Goal: Check status: Check status

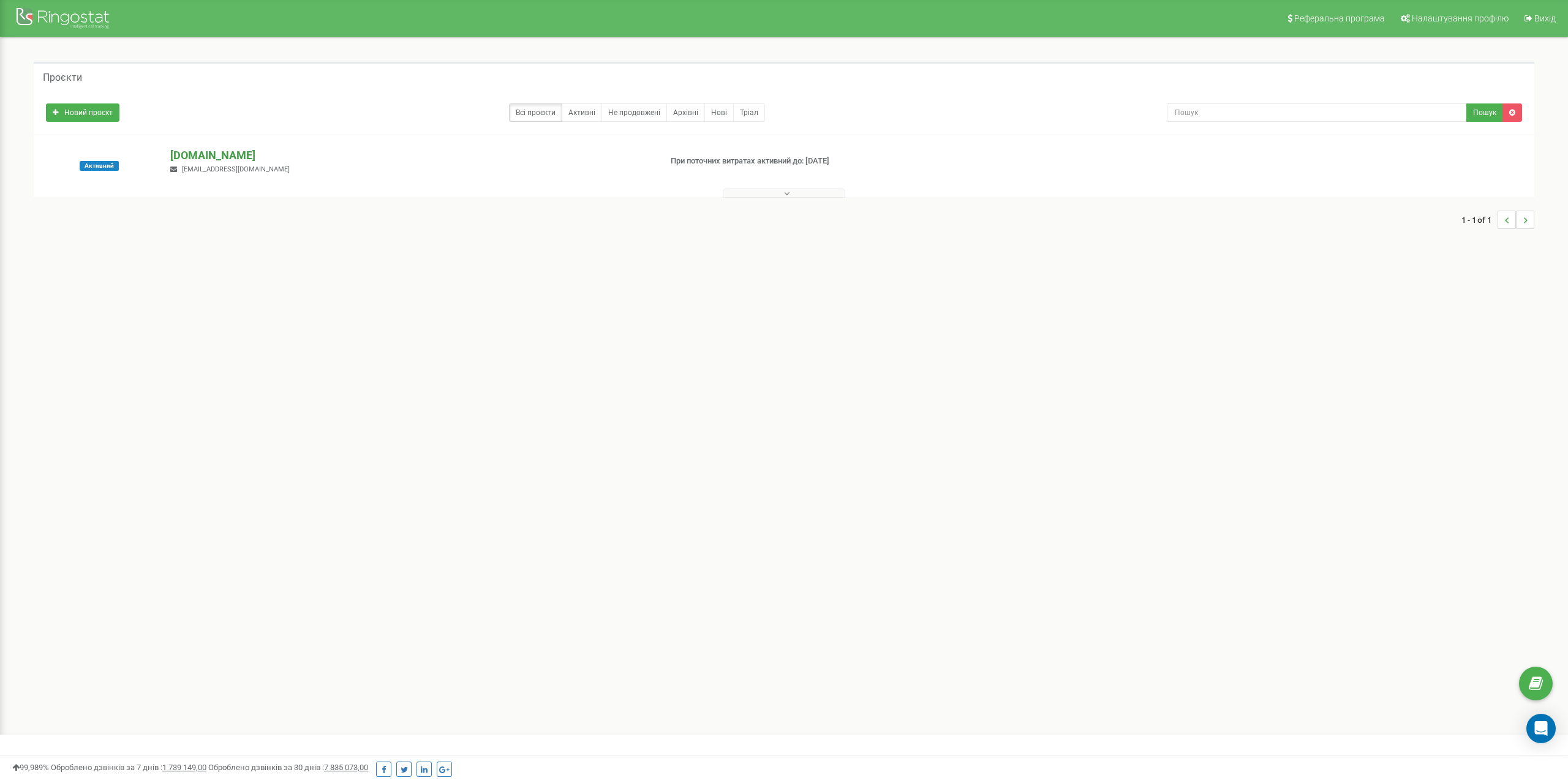
click at [187, 155] on p "[DOMAIN_NAME]" at bounding box center [410, 155] width 480 height 16
click at [191, 152] on p "[DOMAIN_NAME]" at bounding box center [410, 155] width 480 height 16
click at [199, 153] on p "[DOMAIN_NAME]" at bounding box center [410, 155] width 480 height 16
click at [178, 155] on p "[DOMAIN_NAME]" at bounding box center [410, 155] width 480 height 16
click at [198, 157] on p "[DOMAIN_NAME]" at bounding box center [410, 155] width 480 height 16
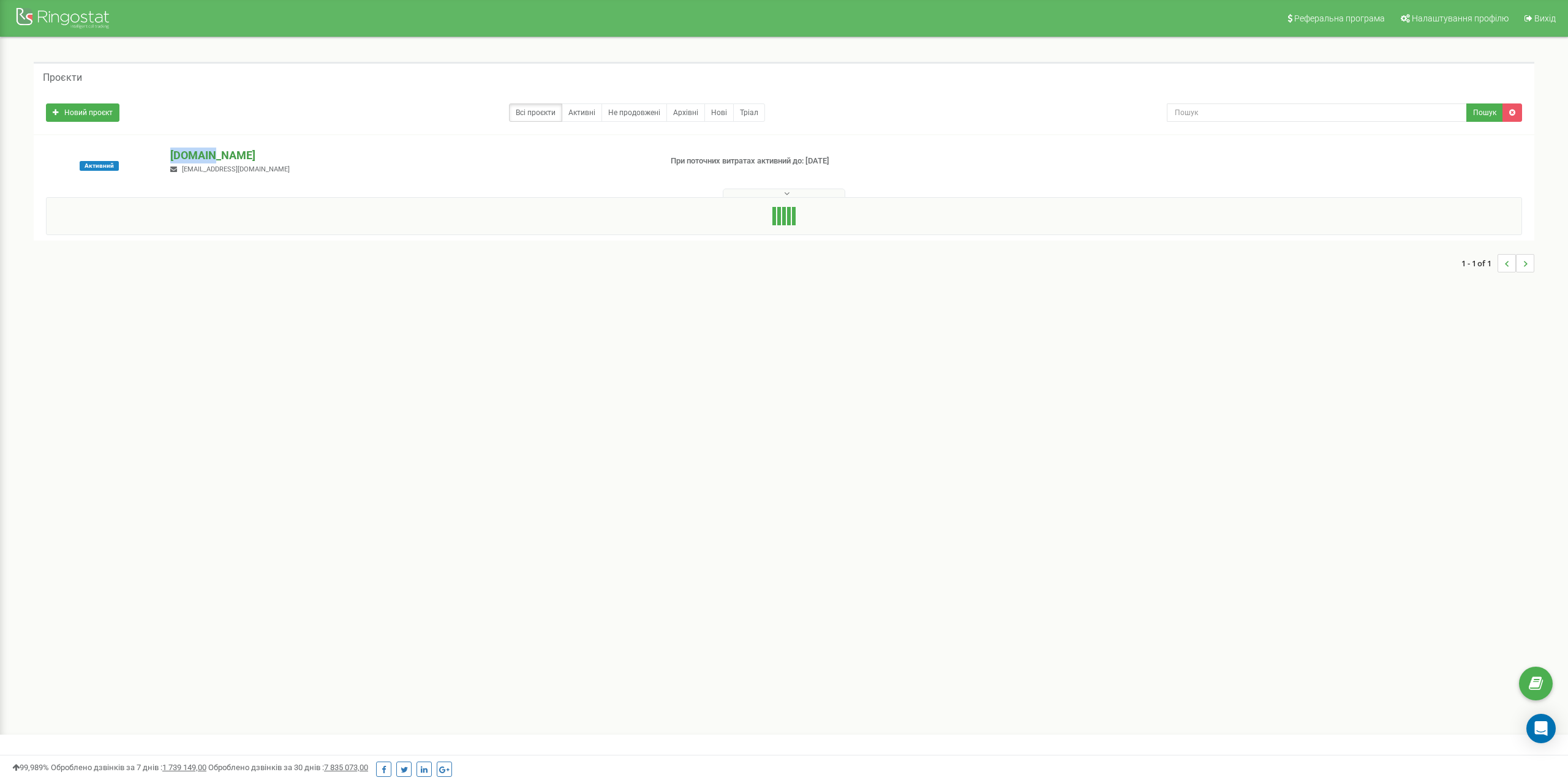
click at [198, 157] on p "[DOMAIN_NAME]" at bounding box center [410, 155] width 480 height 16
click at [227, 155] on p "[DOMAIN_NAME]" at bounding box center [410, 155] width 480 height 16
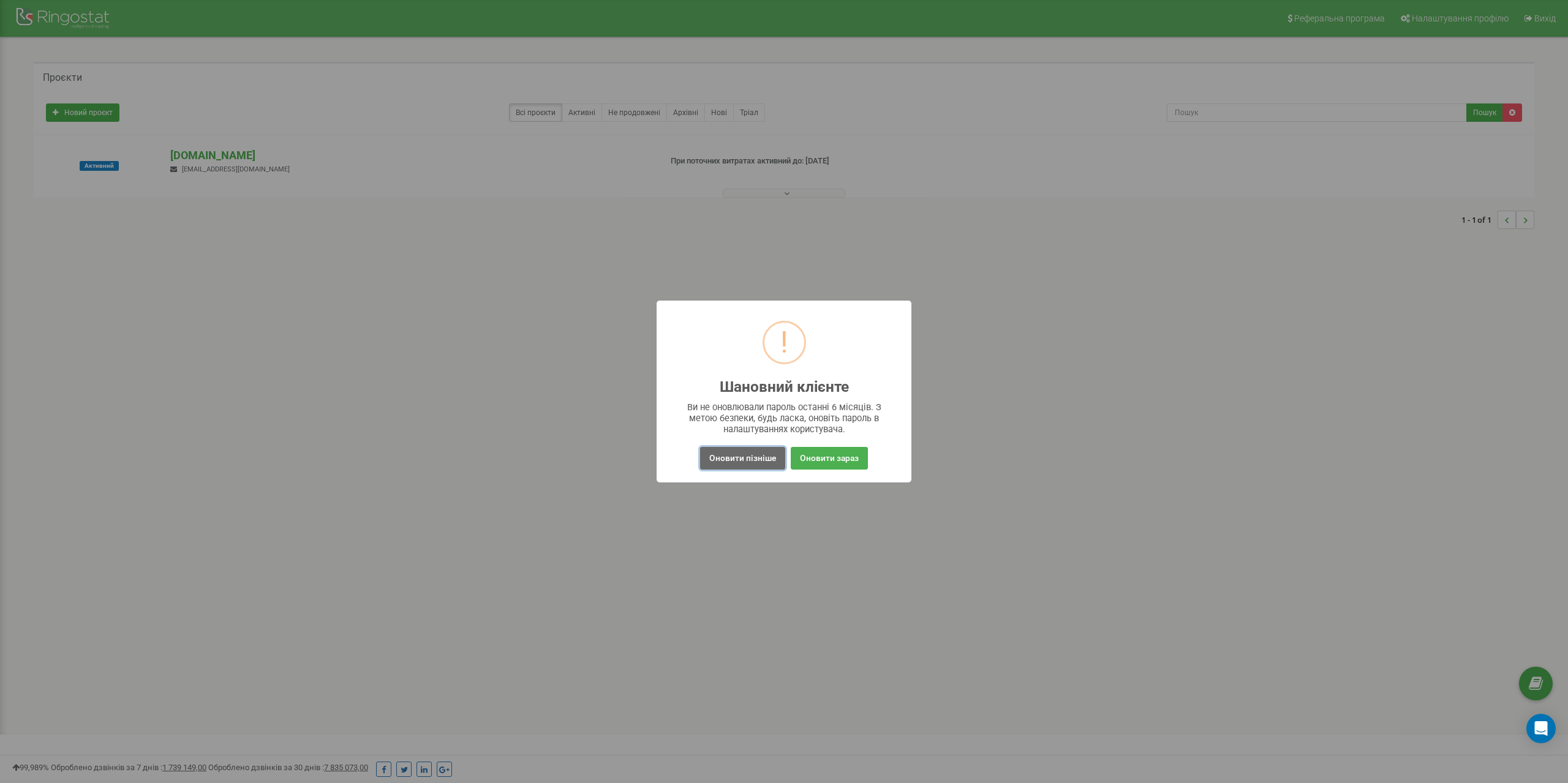
click at [717, 457] on button "Оновити пізніше" at bounding box center [743, 458] width 85 height 23
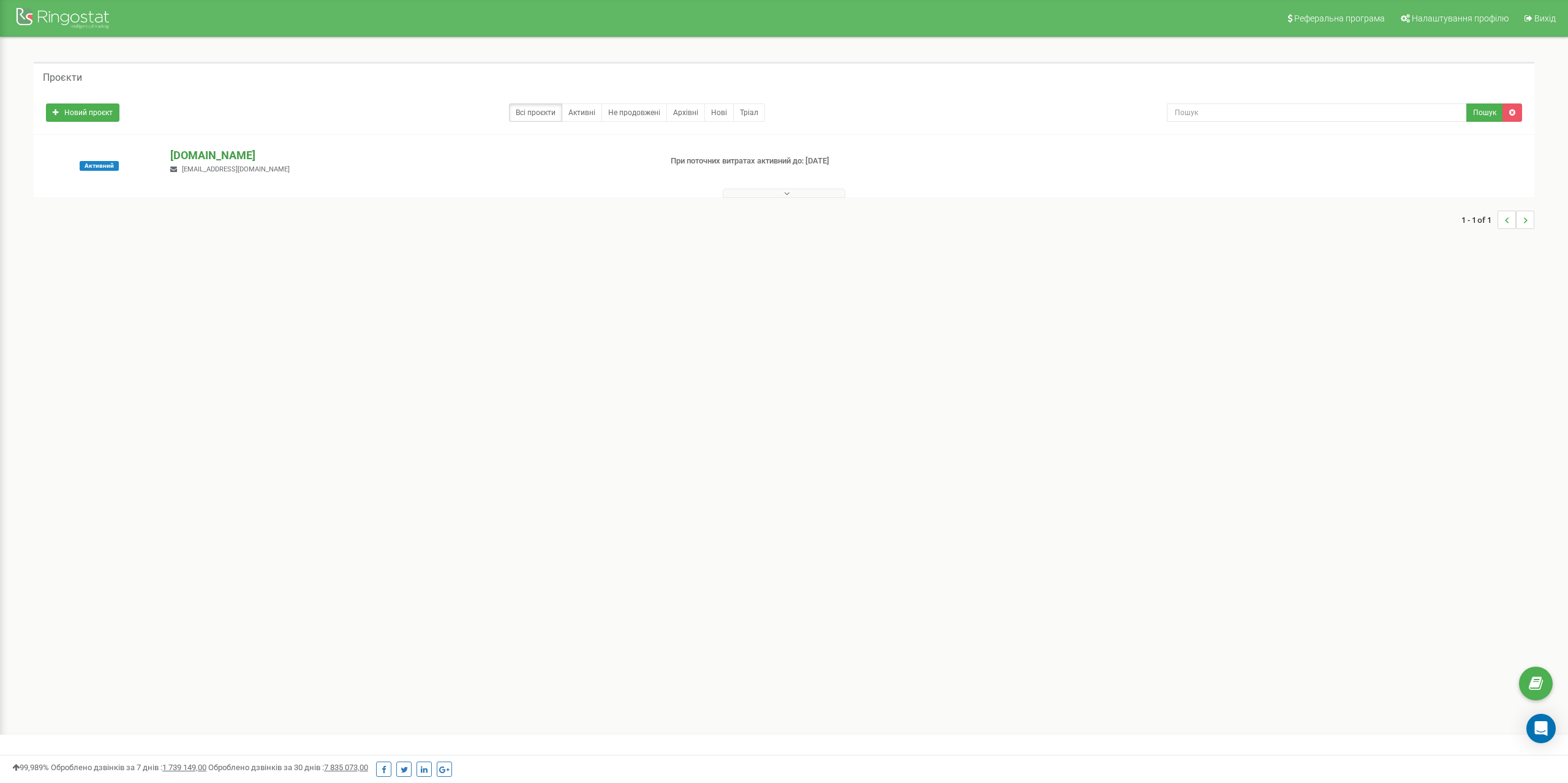
click at [190, 155] on p "[DOMAIN_NAME]" at bounding box center [410, 155] width 480 height 16
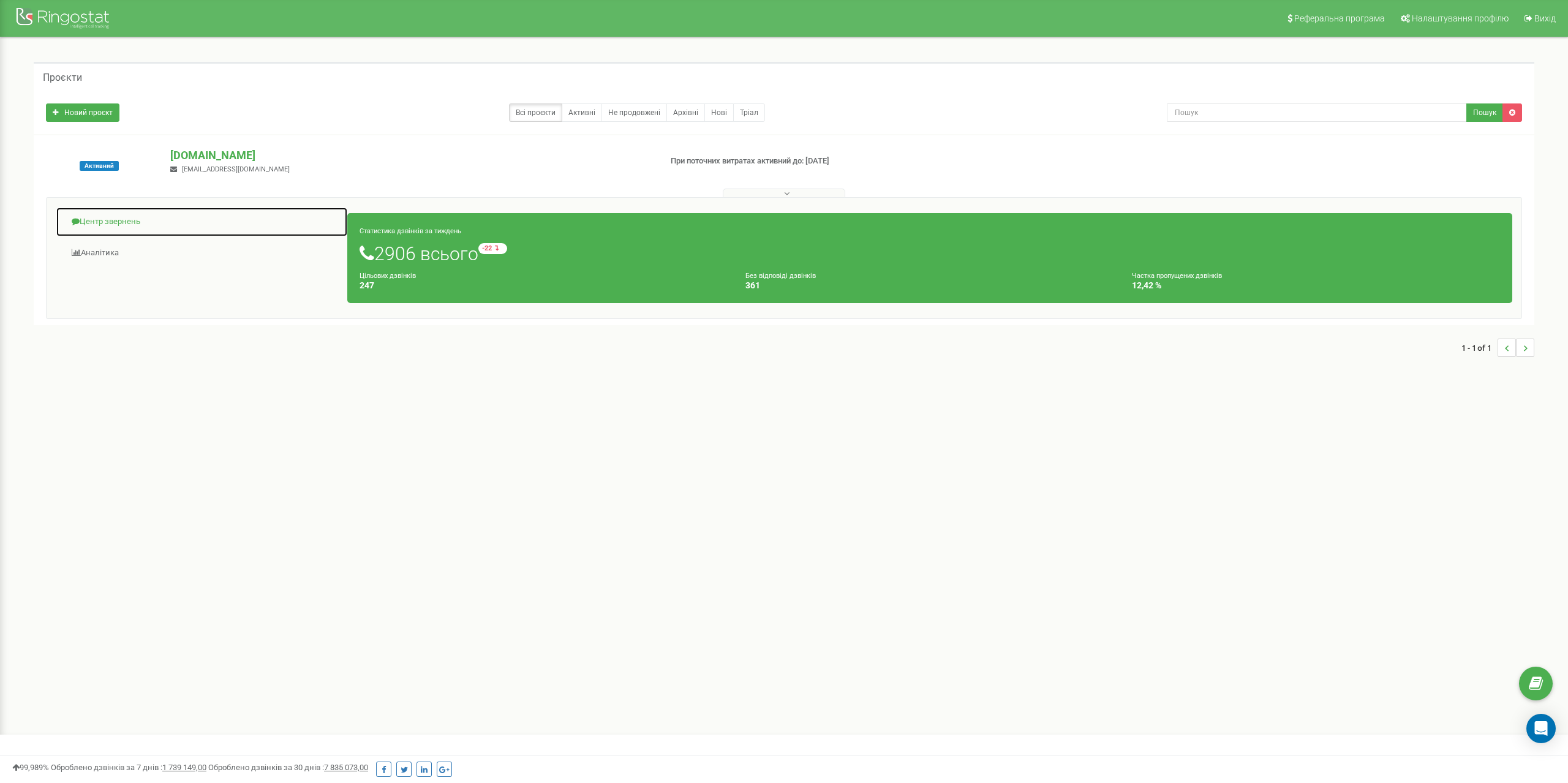
click at [107, 221] on link "Центр звернень" at bounding box center [202, 221] width 292 height 30
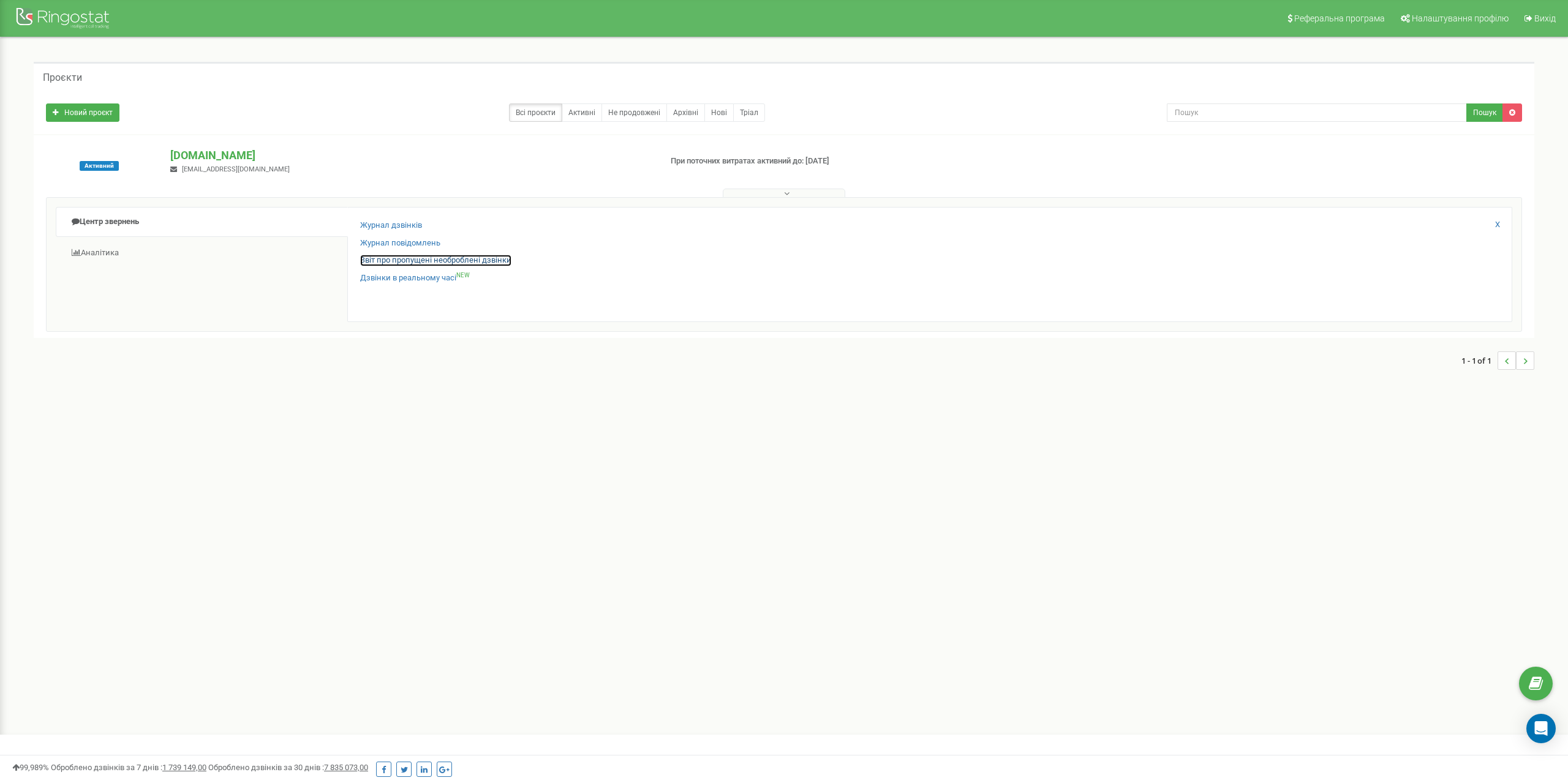
click at [392, 258] on link "Звіт про пропущені необроблені дзвінки" at bounding box center [436, 260] width 152 height 12
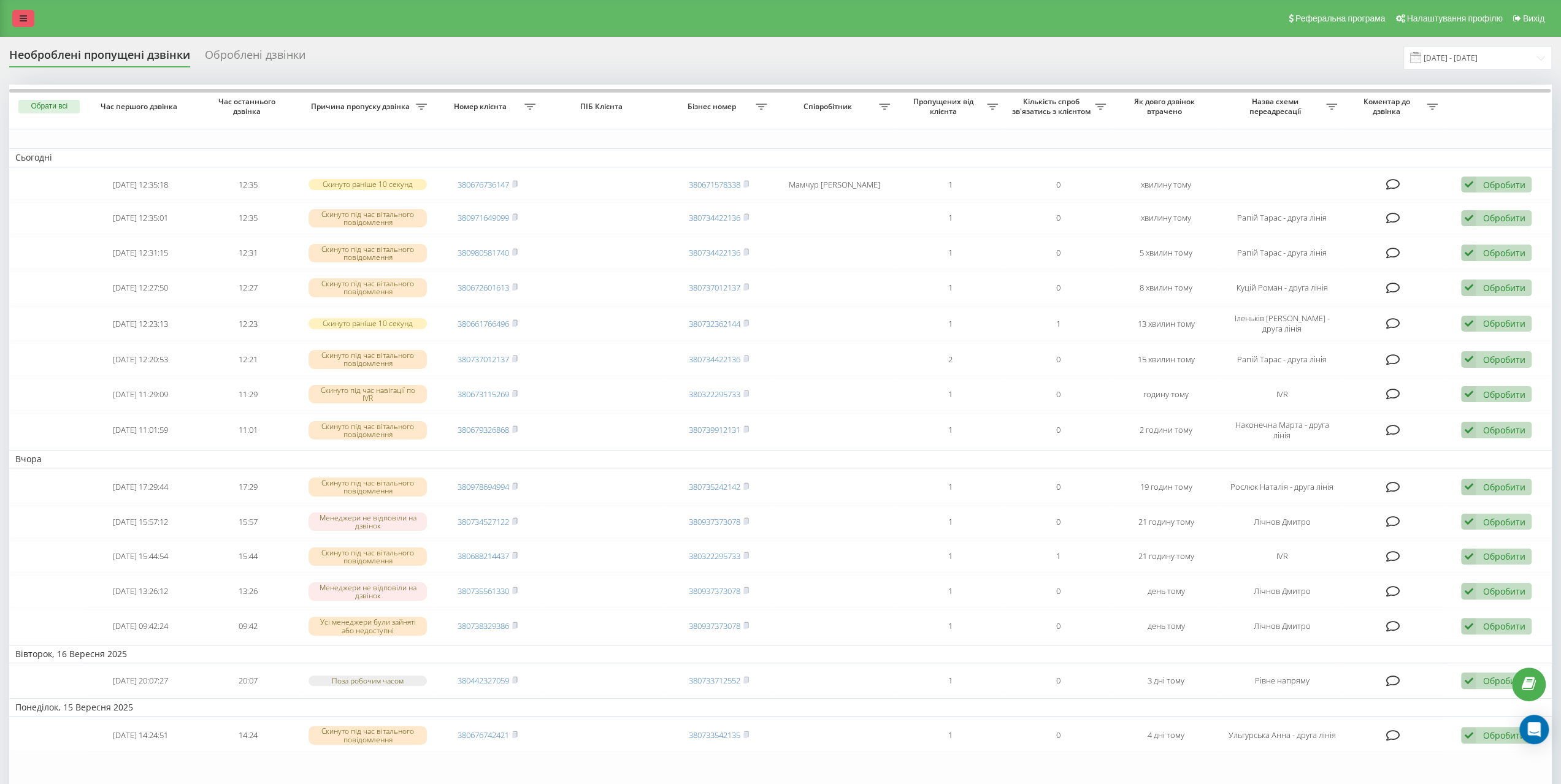
click at [21, 19] on icon at bounding box center [23, 17] width 7 height 8
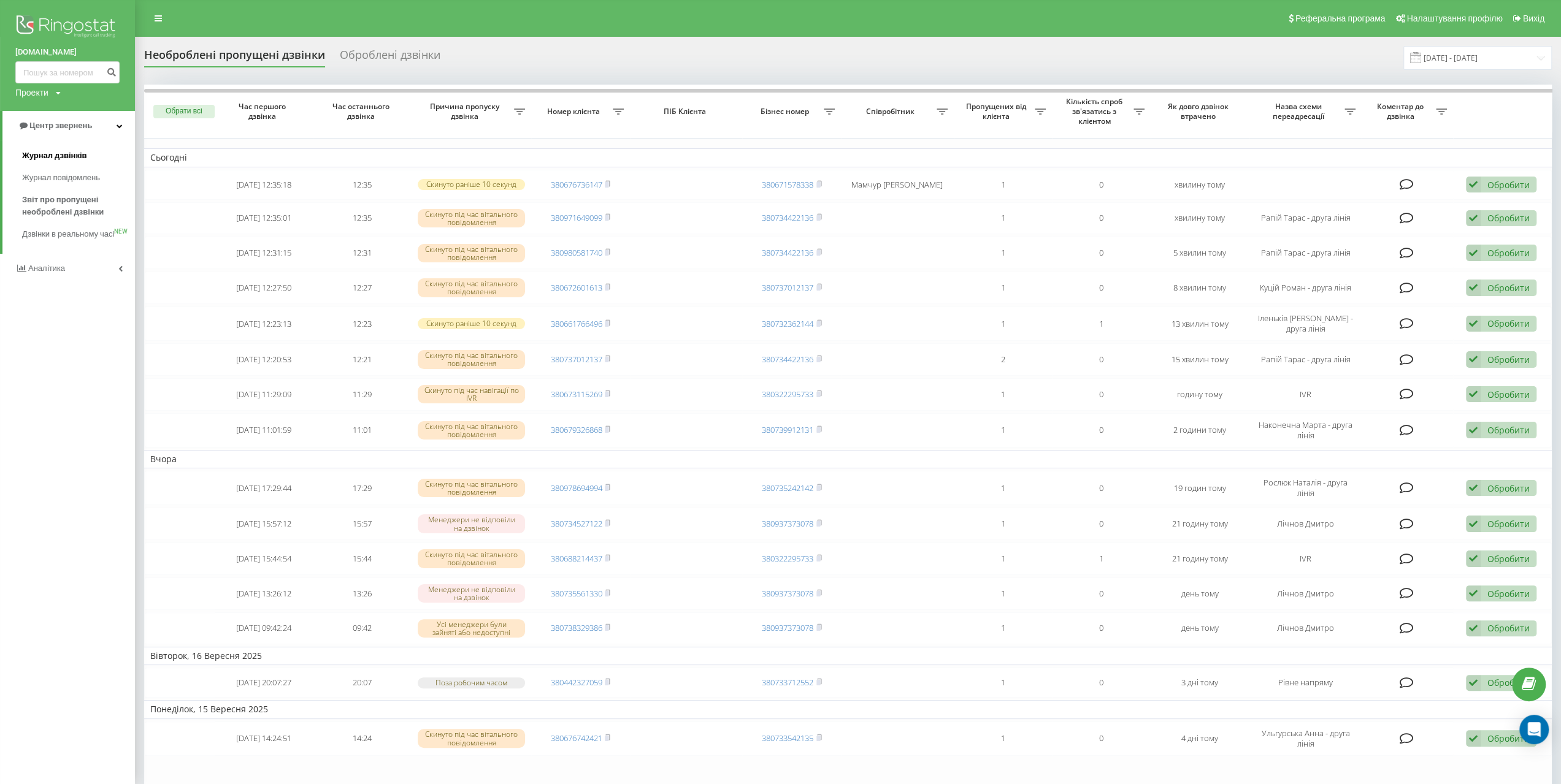
click at [40, 153] on span "Журнал дзвінків" at bounding box center [54, 156] width 65 height 12
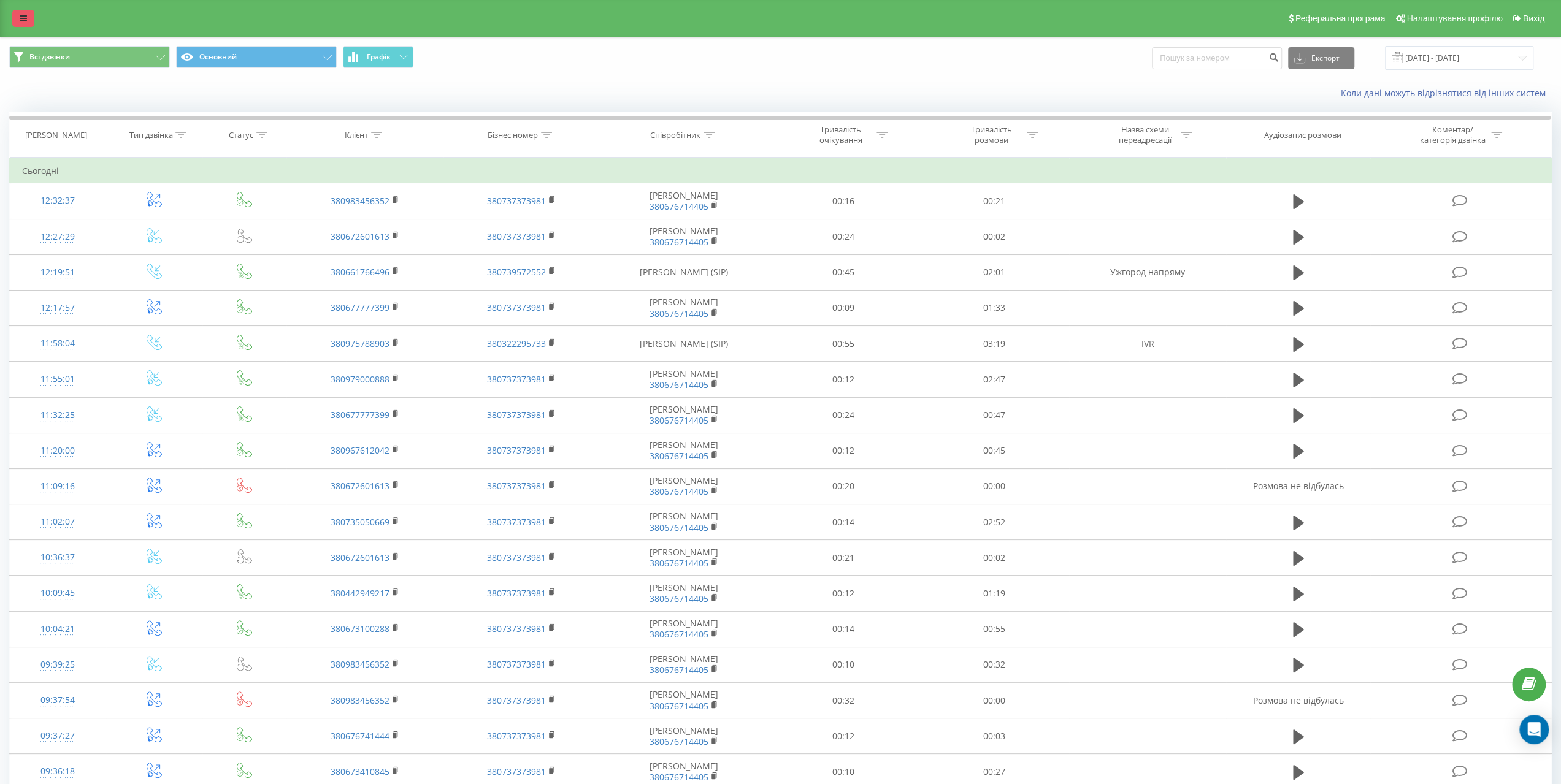
click at [18, 18] on link at bounding box center [23, 18] width 22 height 17
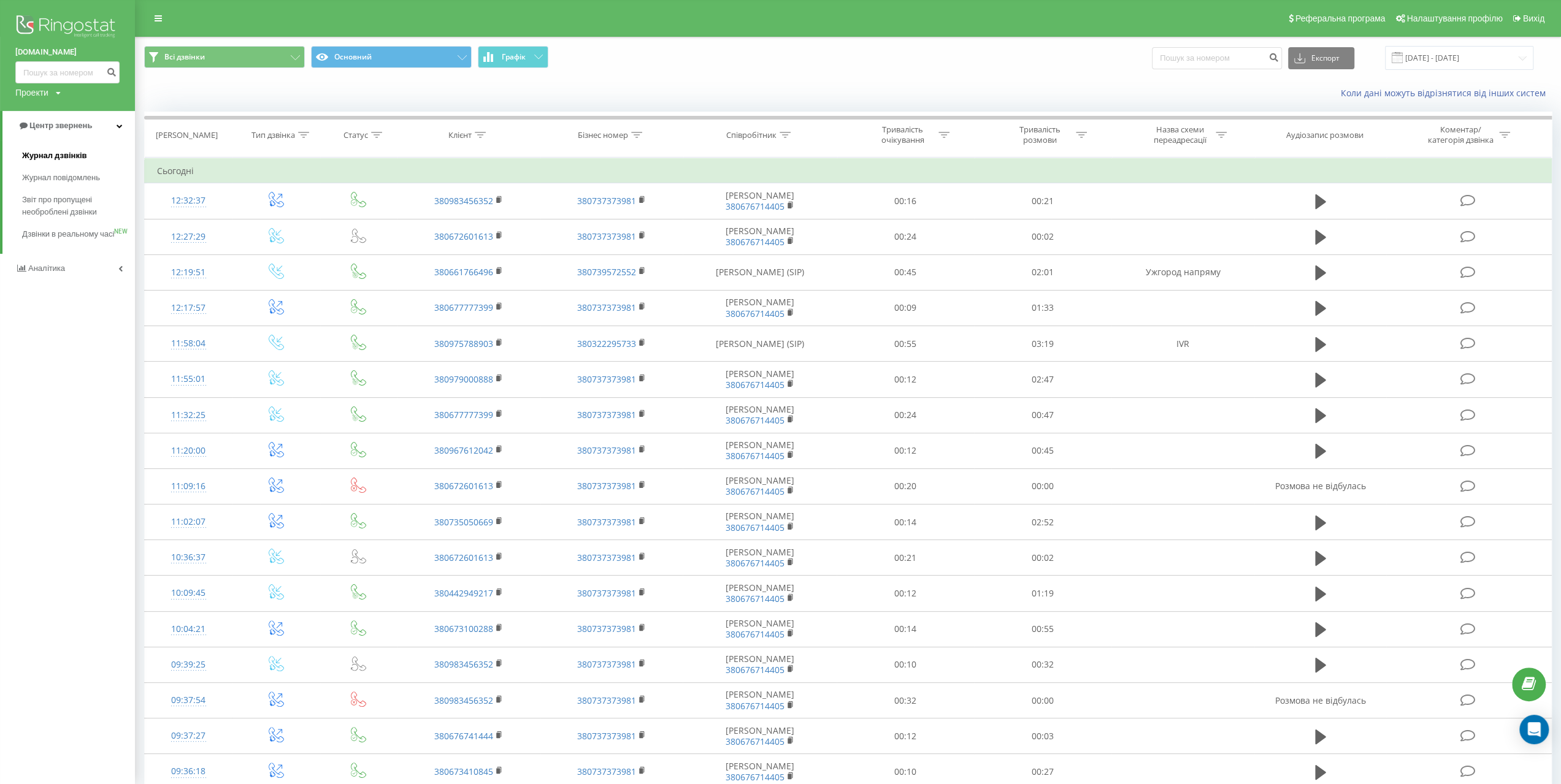
click at [55, 157] on span "Журнал дзвінків" at bounding box center [54, 156] width 65 height 12
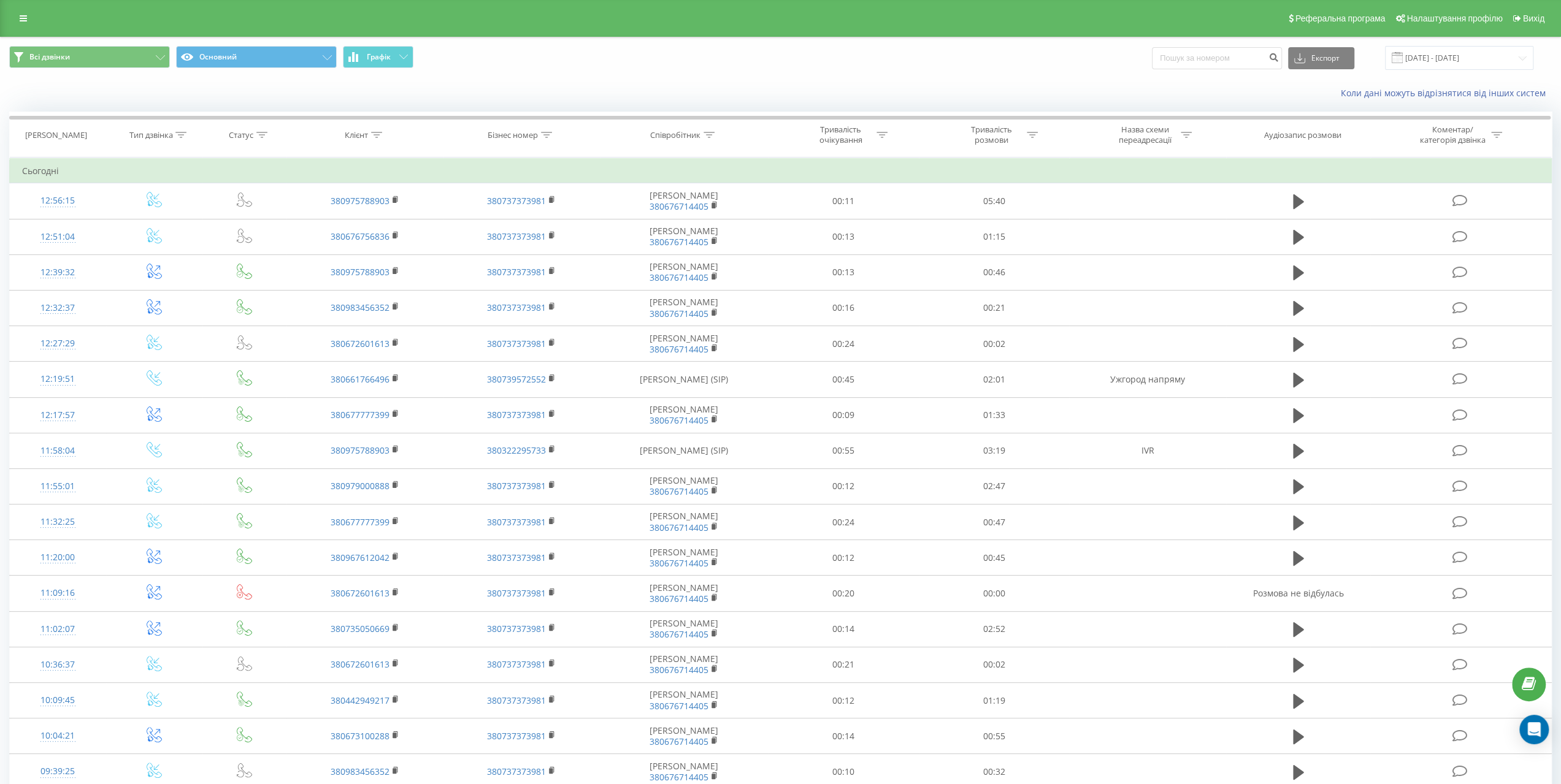
click at [21, 16] on icon at bounding box center [23, 17] width 7 height 8
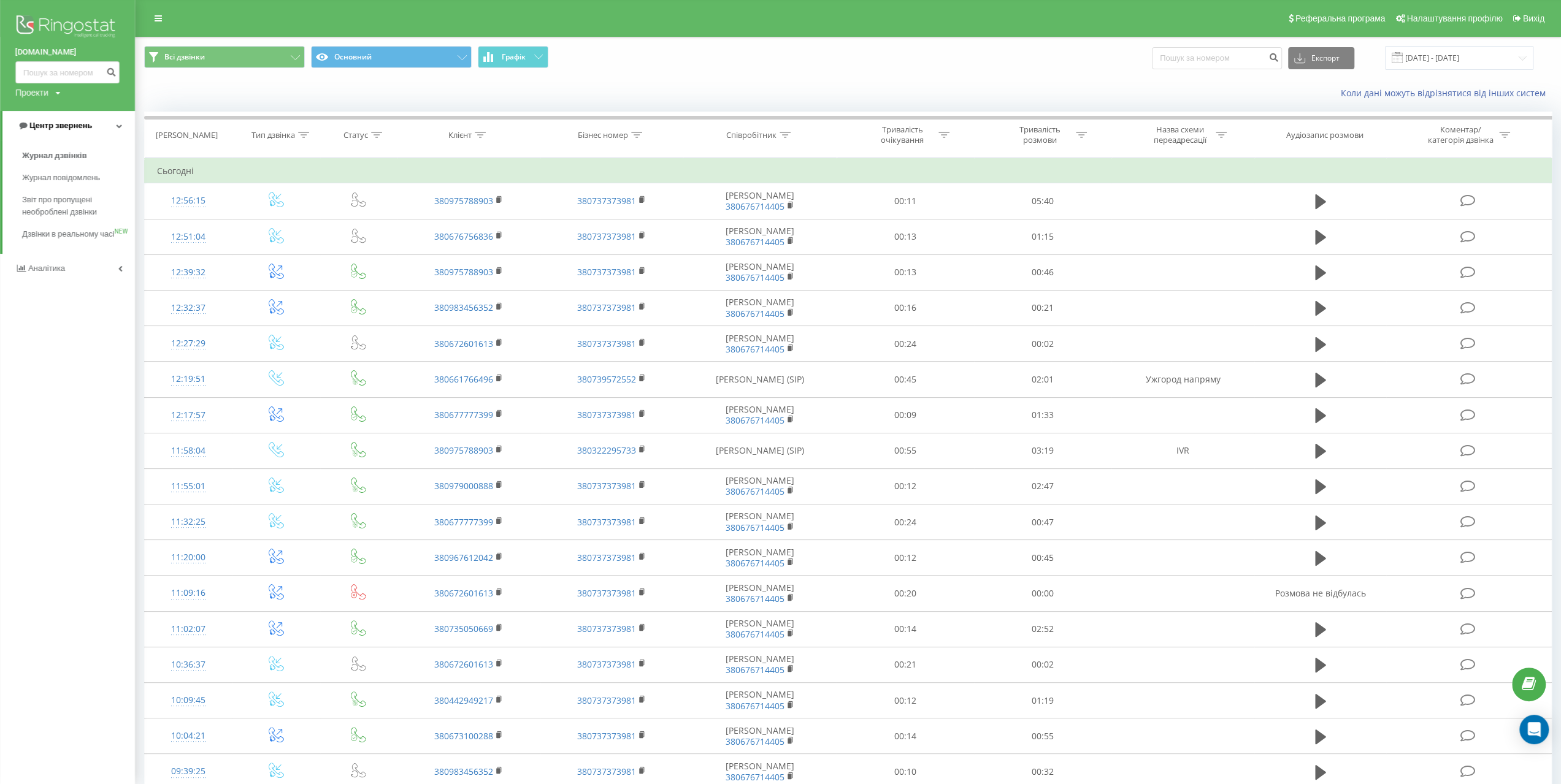
click at [55, 126] on span "Центр звернень" at bounding box center [61, 125] width 63 height 9
click at [48, 122] on span "Центр звернень" at bounding box center [58, 125] width 63 height 9
click at [51, 203] on span "Звіт про пропущені необроблені дзвінки" at bounding box center [75, 206] width 107 height 25
